Goal: Task Accomplishment & Management: Use online tool/utility

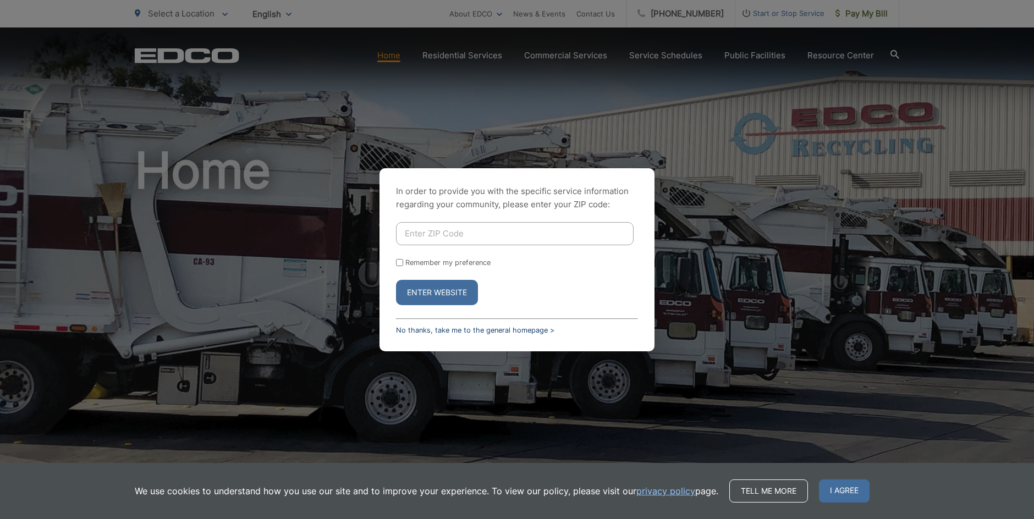
click at [466, 332] on link "No thanks, take me to the general homepage >" at bounding box center [475, 330] width 158 height 8
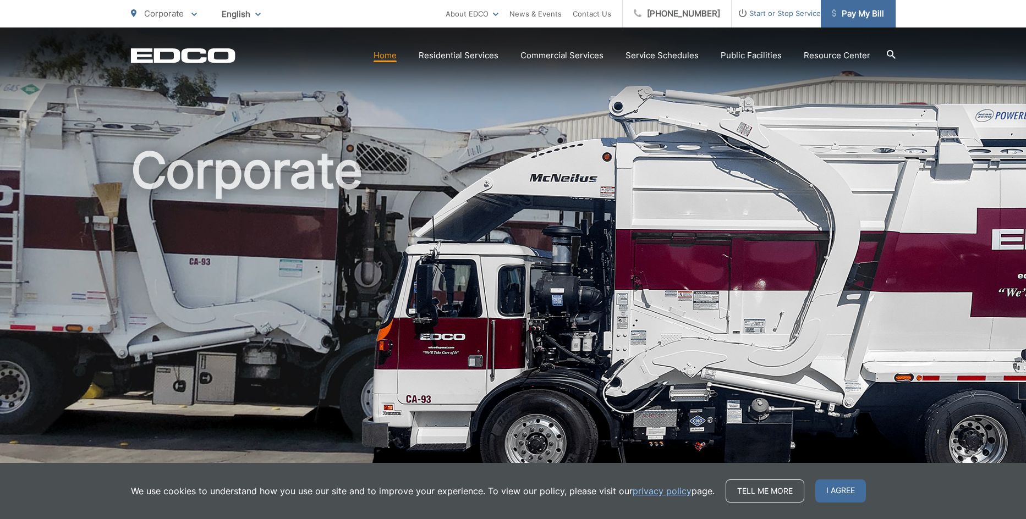
click at [852, 15] on span "Pay My Bill" at bounding box center [857, 13] width 52 height 13
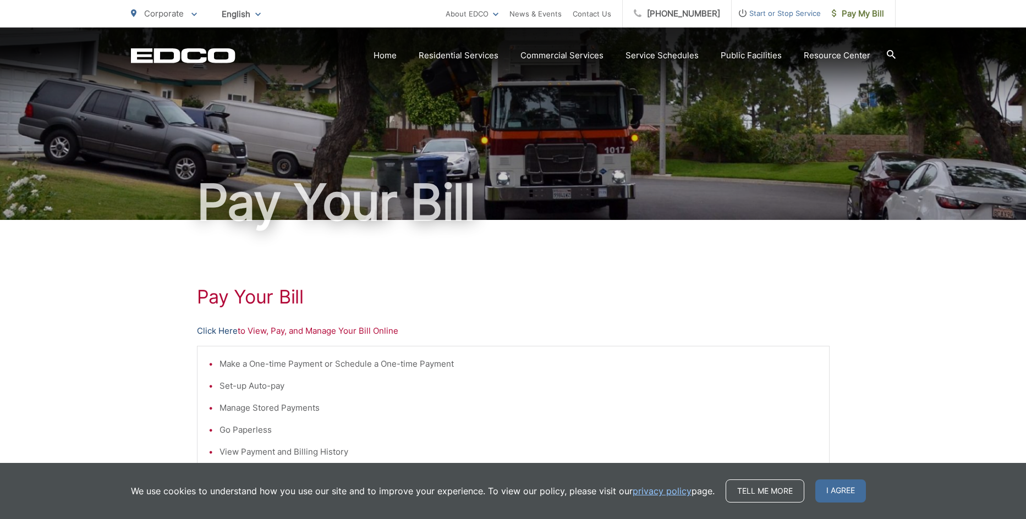
click at [218, 332] on link "Click Here" at bounding box center [217, 330] width 41 height 13
